Goal: Navigation & Orientation: Find specific page/section

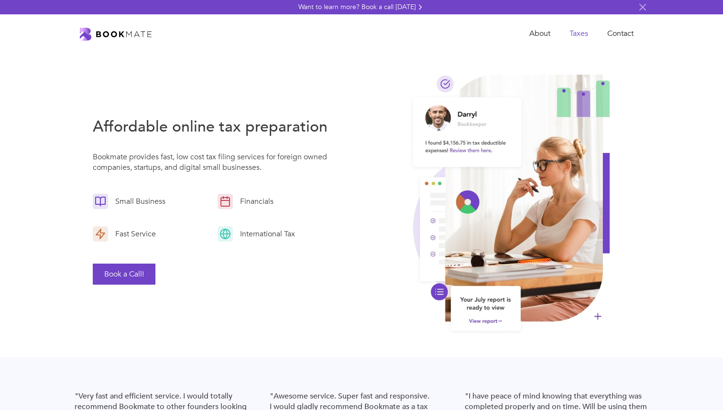
click at [581, 29] on link "Taxes" at bounding box center [579, 34] width 38 height 20
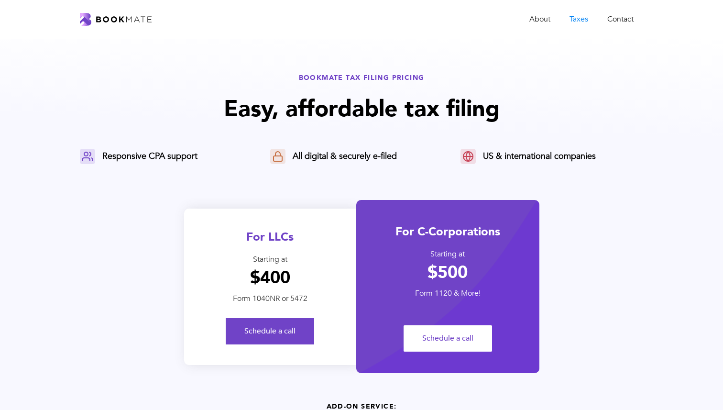
click at [269, 250] on div "For LLCs Starting at $400 Form 1040NR or 5472 Schedule a call" at bounding box center [270, 287] width 172 height 156
click at [544, 7] on div "About Taxes Contact" at bounding box center [361, 19] width 723 height 39
click at [540, 12] on link "About" at bounding box center [540, 20] width 40 height 20
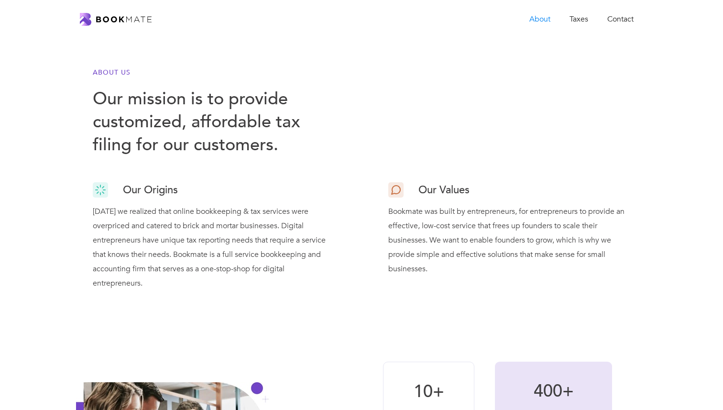
click at [109, 11] on div "About Taxes Contact" at bounding box center [361, 20] width 563 height 20
click at [111, 17] on img "home" at bounding box center [116, 19] width 72 height 13
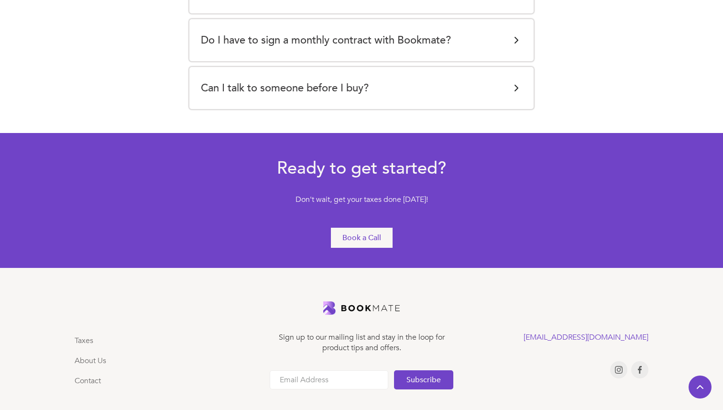
scroll to position [2103, 0]
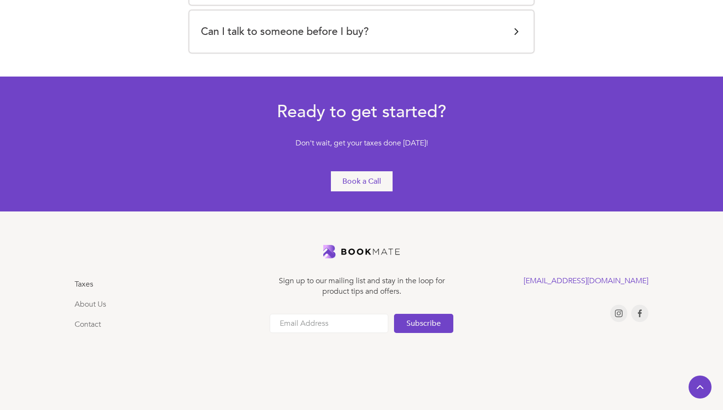
click at [87, 286] on link "Taxes" at bounding box center [84, 284] width 19 height 11
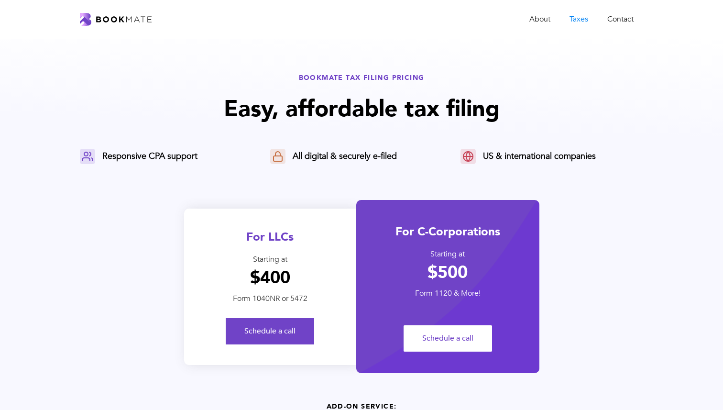
click at [122, 19] on img "home" at bounding box center [116, 19] width 72 height 13
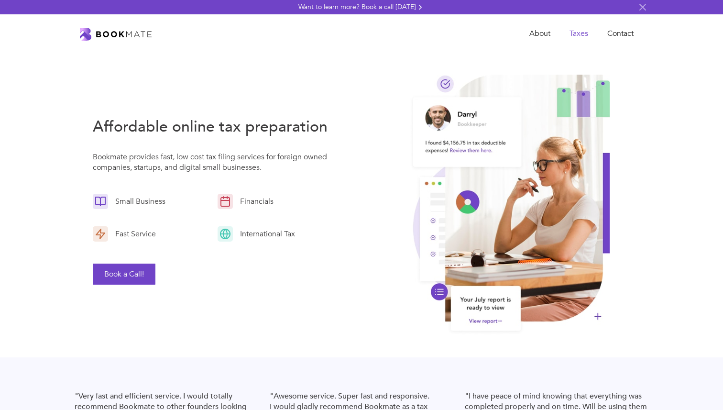
click at [577, 31] on link "Taxes" at bounding box center [579, 34] width 38 height 20
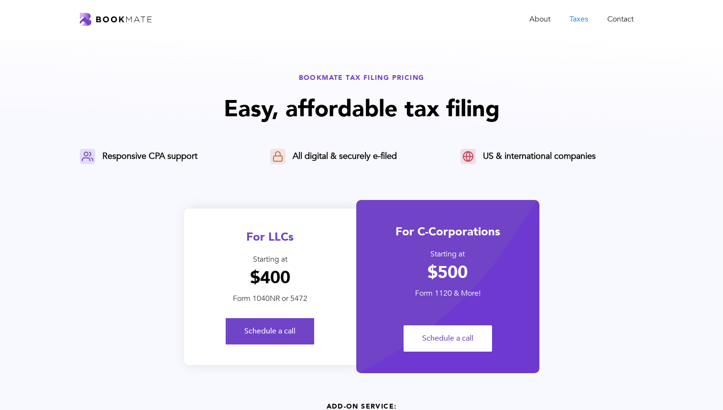
click at [137, 7] on div "About Taxes Contact" at bounding box center [361, 19] width 723 height 39
click at [129, 19] on img "home" at bounding box center [116, 19] width 72 height 13
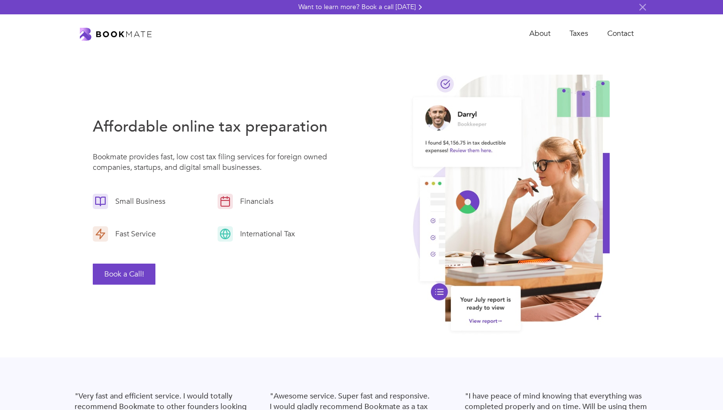
click at [122, 32] on img "home" at bounding box center [116, 34] width 72 height 13
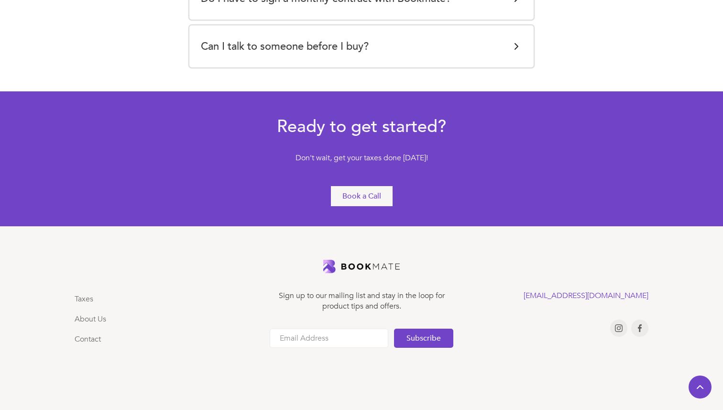
scroll to position [2103, 0]
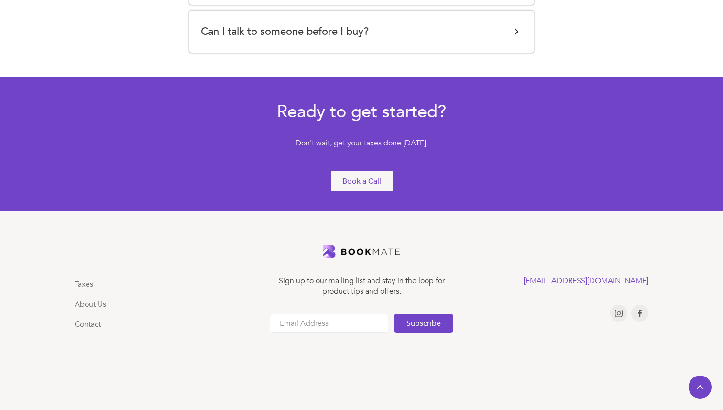
click at [251, 41] on div "Can I talk to someone before I buy? Absolutely! Our sales representatives are a…" at bounding box center [361, 32] width 344 height 42
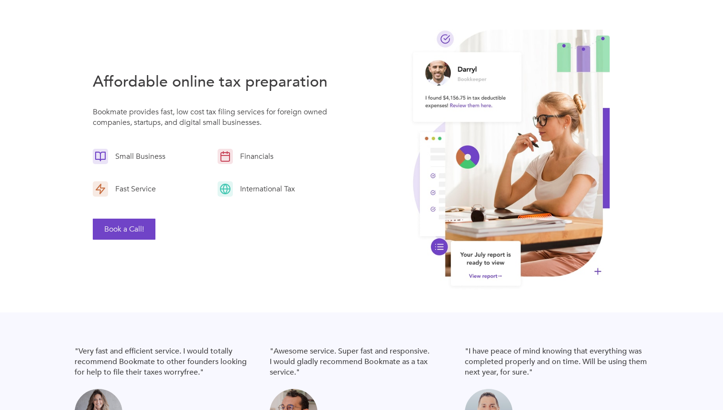
scroll to position [0, 0]
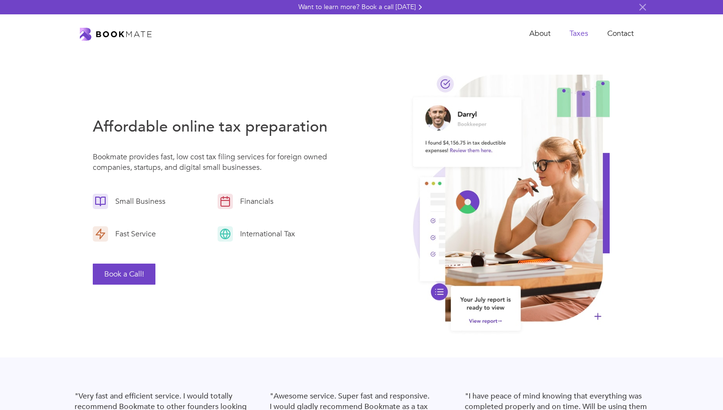
click at [577, 30] on link "Taxes" at bounding box center [579, 34] width 38 height 20
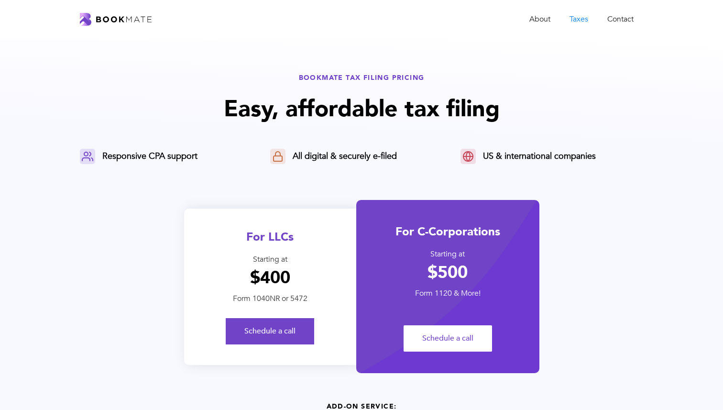
click at [114, 10] on div "About Taxes Contact" at bounding box center [361, 20] width 563 height 20
click at [114, 22] on img "home" at bounding box center [116, 19] width 72 height 13
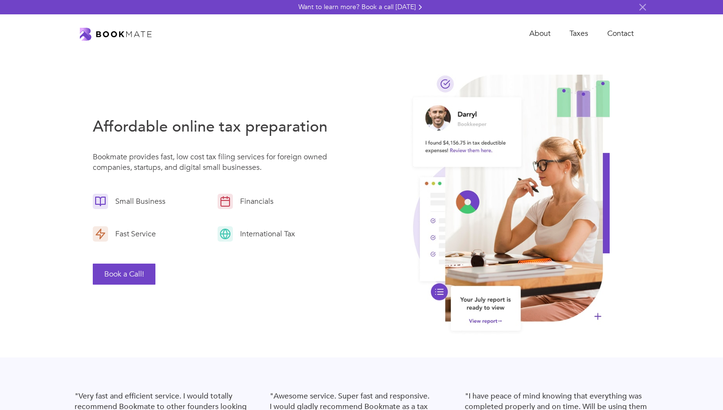
click at [121, 31] on img "home" at bounding box center [116, 34] width 72 height 13
click at [583, 35] on link "Taxes" at bounding box center [579, 34] width 38 height 20
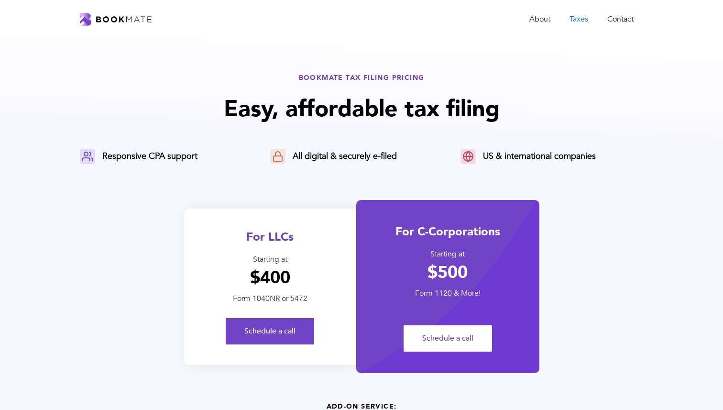
click at [93, 20] on img "home" at bounding box center [116, 19] width 72 height 13
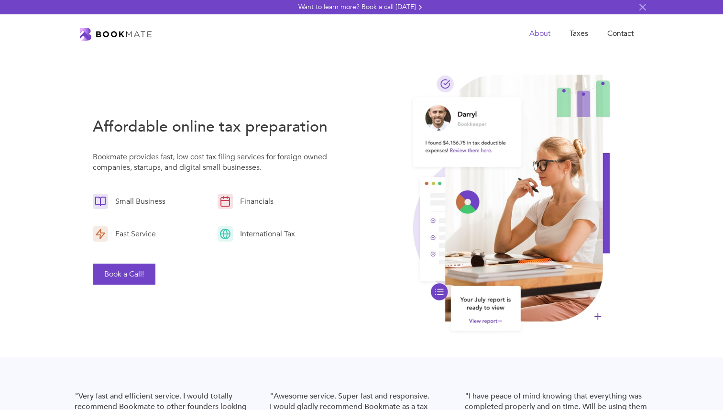
click at [541, 32] on link "About" at bounding box center [540, 34] width 40 height 20
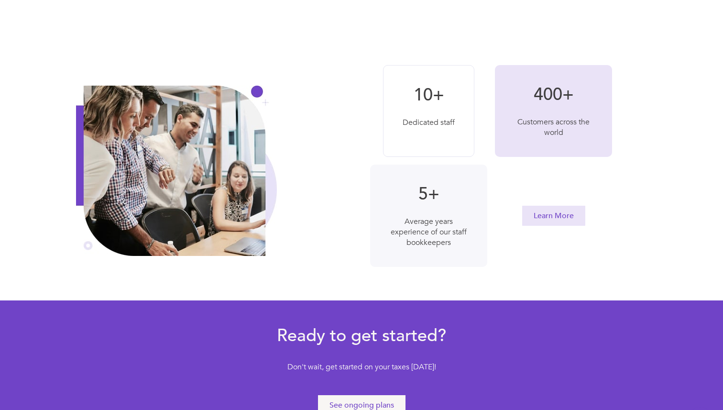
scroll to position [520, 0]
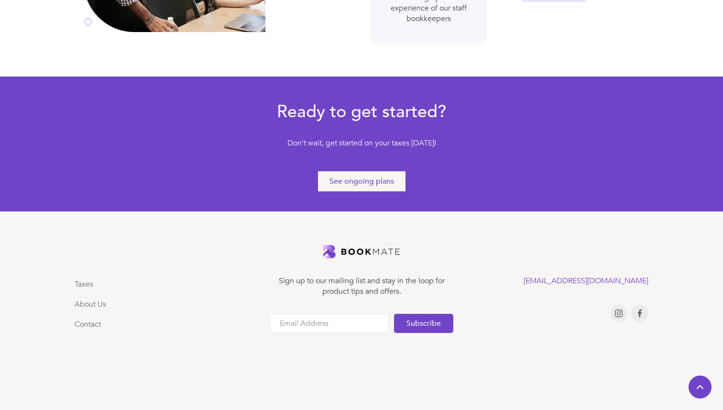
click at [356, 186] on div "See ongoing plans" at bounding box center [362, 181] width 65 height 11
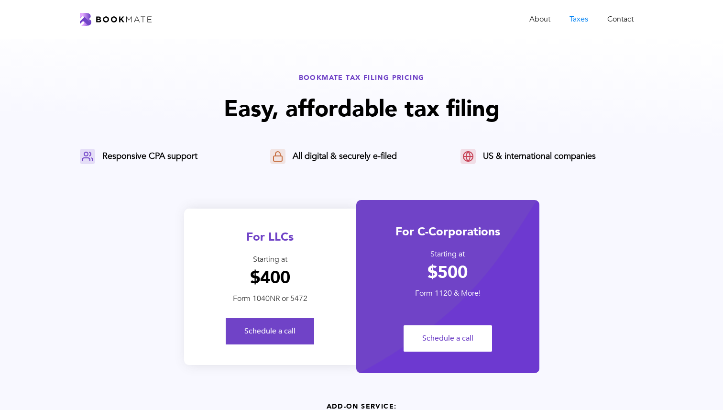
click at [127, 14] on img "home" at bounding box center [116, 19] width 72 height 13
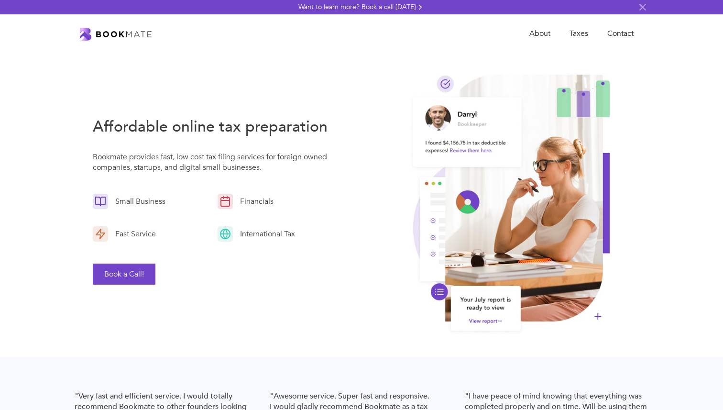
click at [137, 42] on div "About Taxes Contact" at bounding box center [361, 34] width 563 height 20
